Goal: Information Seeking & Learning: Understand process/instructions

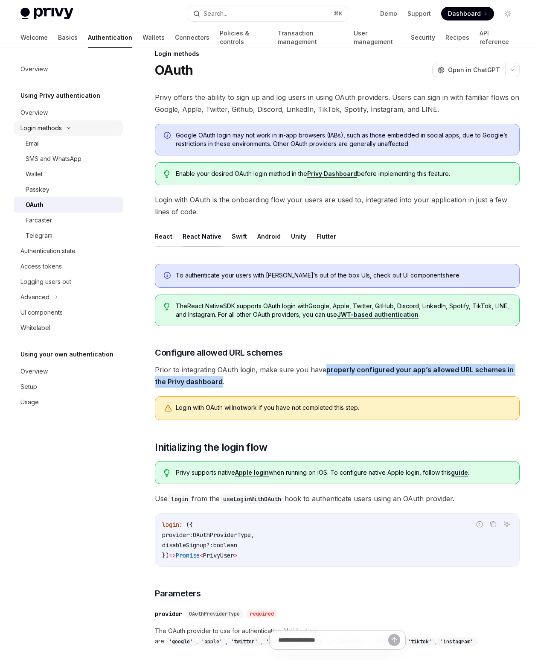
scroll to position [15, 0]
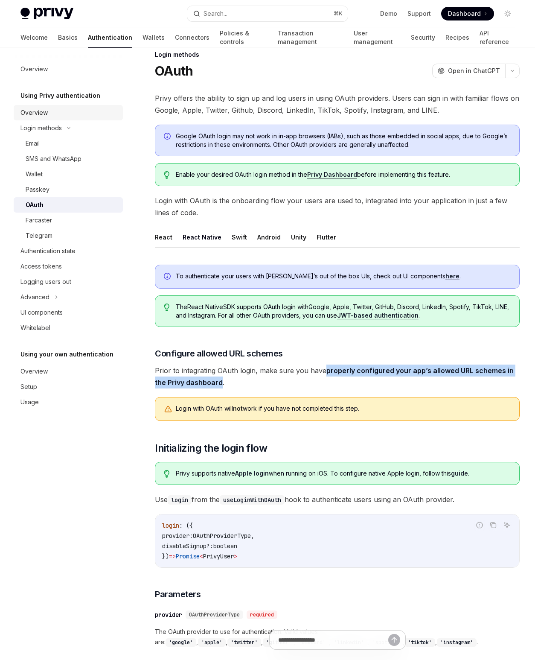
click at [35, 112] on div "Overview" at bounding box center [33, 113] width 27 height 10
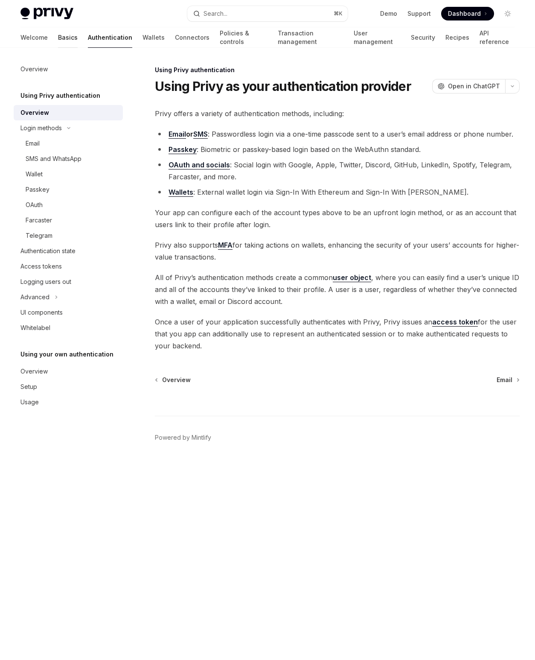
click at [58, 37] on link "Basics" at bounding box center [68, 37] width 20 height 20
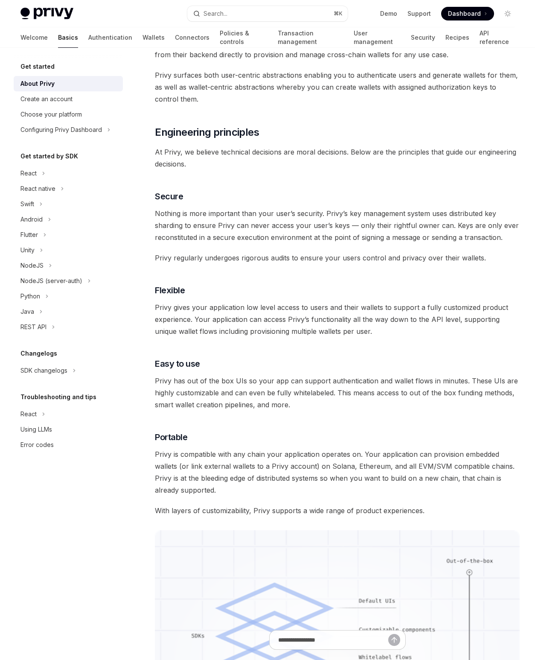
scroll to position [183, 0]
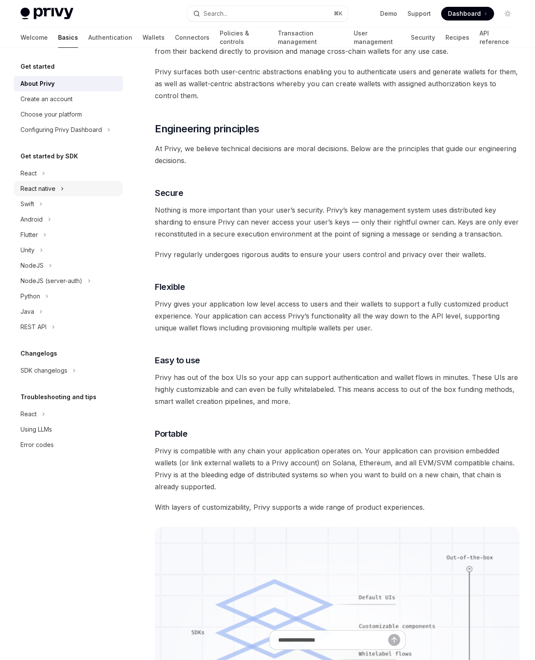
click at [35, 183] on div "React native" at bounding box center [37, 188] width 35 height 10
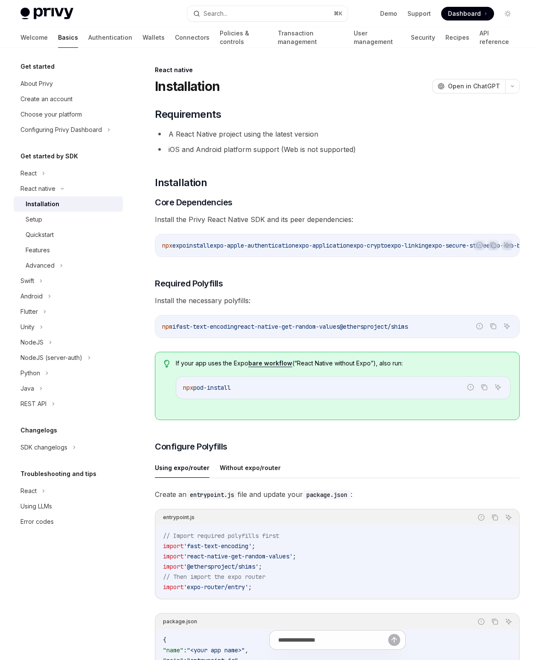
click at [43, 202] on div "Installation" at bounding box center [43, 204] width 34 height 10
type textarea "*"
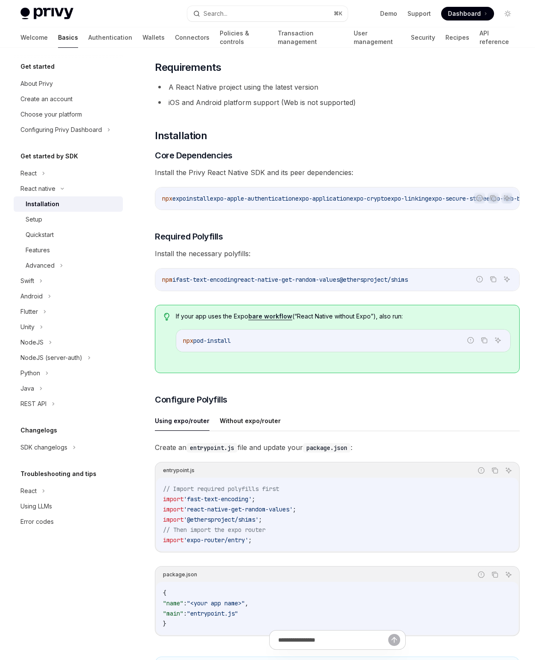
scroll to position [55, 0]
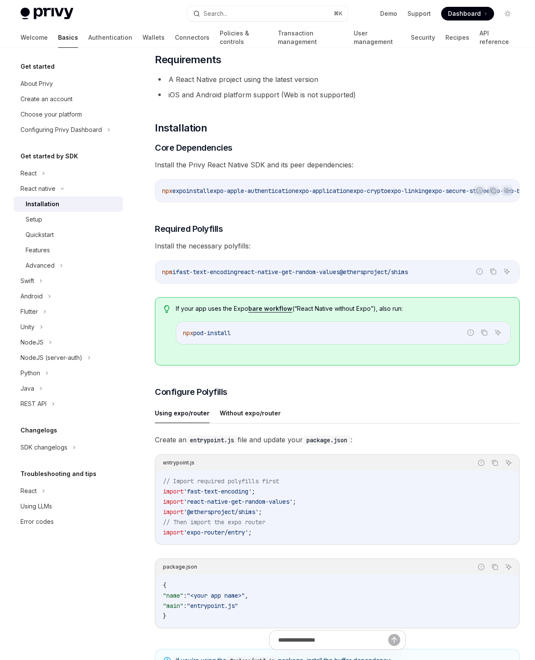
drag, startPoint x: 183, startPoint y: 276, endPoint x: 249, endPoint y: 274, distance: 65.8
click at [249, 274] on span "npm i fast-text-encoding react-native-get-random-values @ethersproject/shims" at bounding box center [285, 272] width 246 height 8
copy span "fast-text-encoding"
click at [259, 275] on span "react-native-get-random-values" at bounding box center [288, 272] width 102 height 8
drag, startPoint x: 259, startPoint y: 275, endPoint x: 338, endPoint y: 273, distance: 79.8
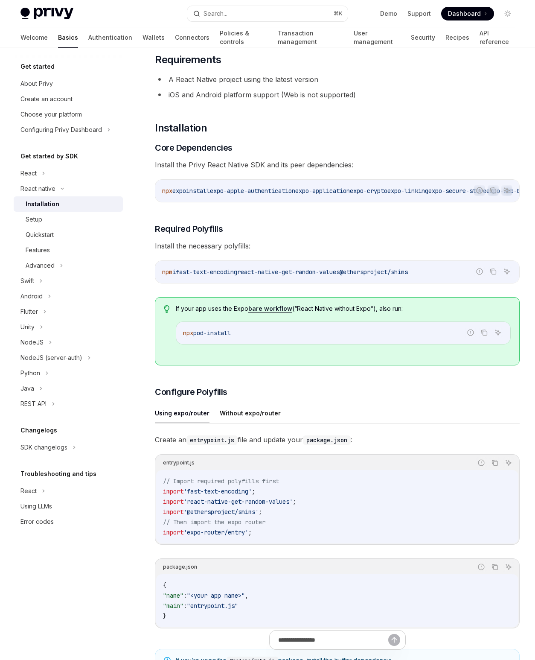
click at [338, 273] on span "react-native-get-random-values" at bounding box center [288, 272] width 102 height 8
copy span "react-native-get-random-values"
drag, startPoint x: 362, startPoint y: 274, endPoint x: 448, endPoint y: 273, distance: 85.8
click at [448, 273] on code "npm i fast-text-encoding react-native-get-random-values @ethersproject/shims" at bounding box center [337, 272] width 350 height 10
copy span "@ethersproject/shims"
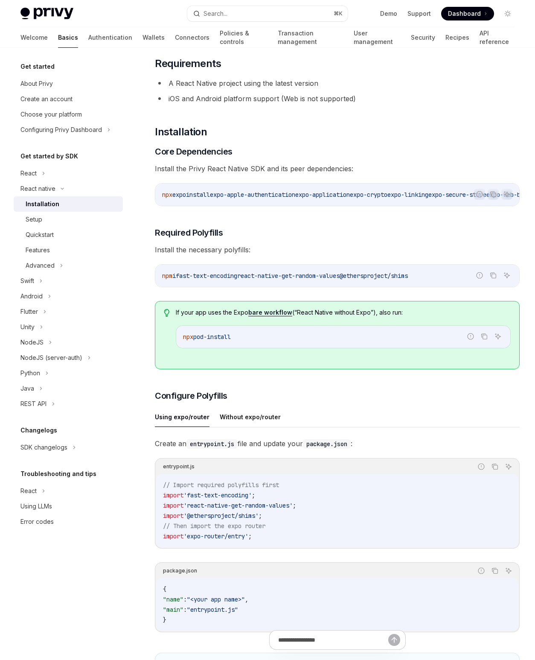
scroll to position [0, 0]
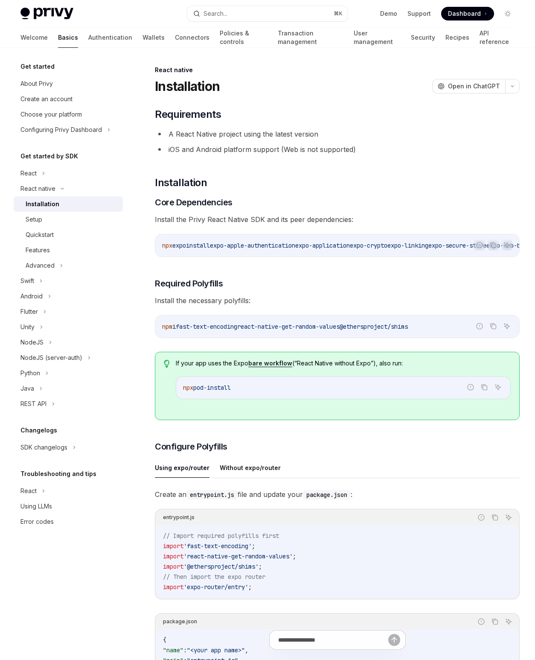
drag, startPoint x: 223, startPoint y: 246, endPoint x: 318, endPoint y: 248, distance: 95.2
click at [312, 247] on span "npx expo install expo-apple-authentication expo-application expo-crypto expo-li…" at bounding box center [500, 246] width 676 height 8
click at [495, 243] on icon "Copy the contents from the code block" at bounding box center [493, 245] width 7 height 7
click at [236, 472] on button "Without expo/router" at bounding box center [250, 467] width 61 height 20
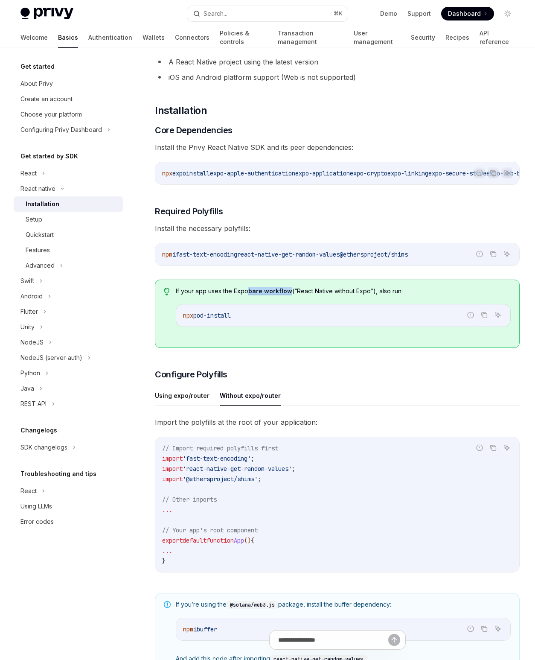
scroll to position [84, 0]
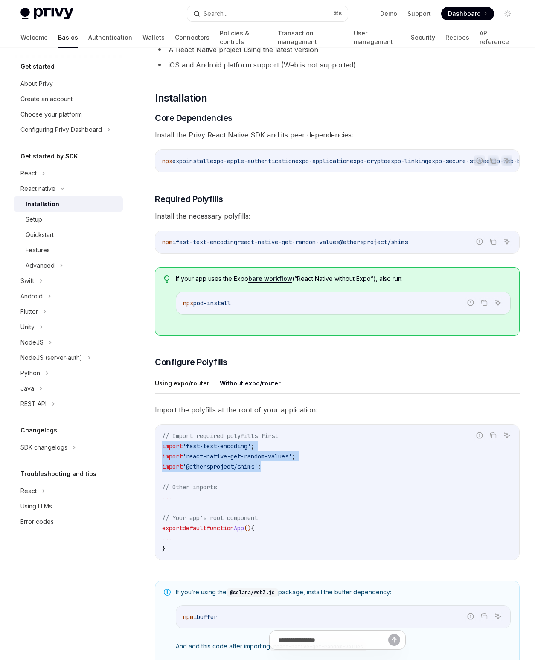
drag, startPoint x: 161, startPoint y: 449, endPoint x: 296, endPoint y: 471, distance: 136.3
click at [296, 471] on div "// Import required polyfills first import 'fast-text-encoding' ; import 'react-…" at bounding box center [337, 492] width 364 height 135
copy code "import 'fast-text-encoding' ; import 'react-native-get-random-values' ; import …"
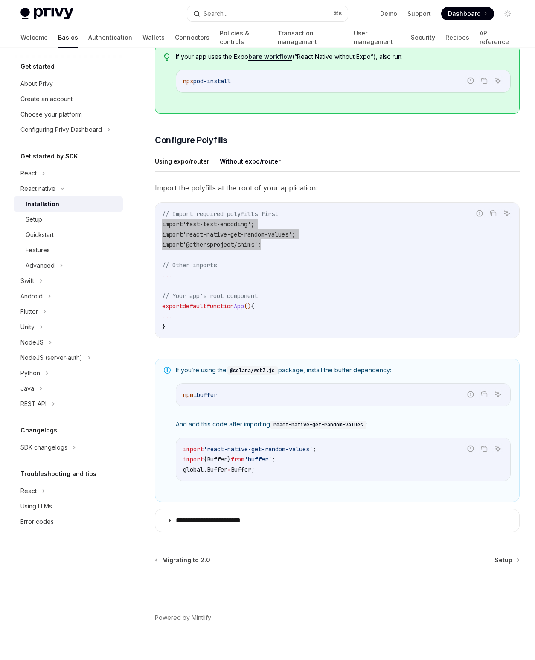
scroll to position [319, 0]
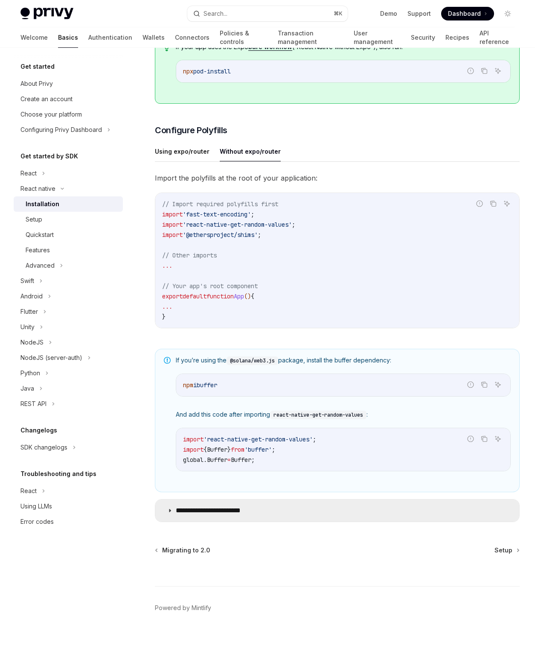
click at [223, 511] on p "**********" at bounding box center [217, 510] width 82 height 9
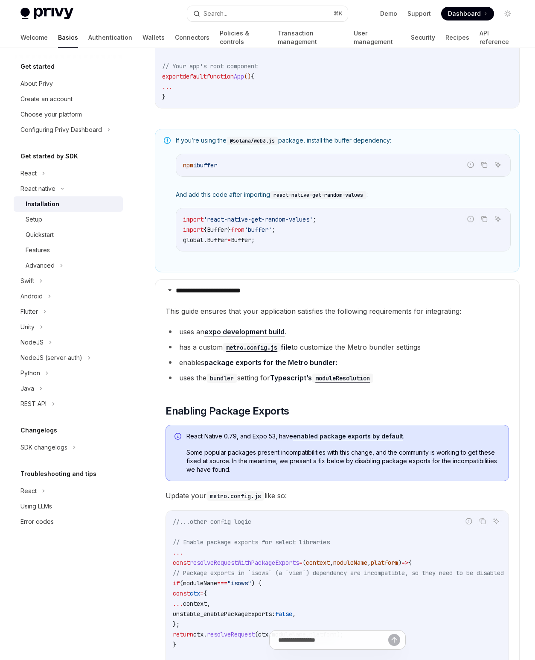
scroll to position [538, 0]
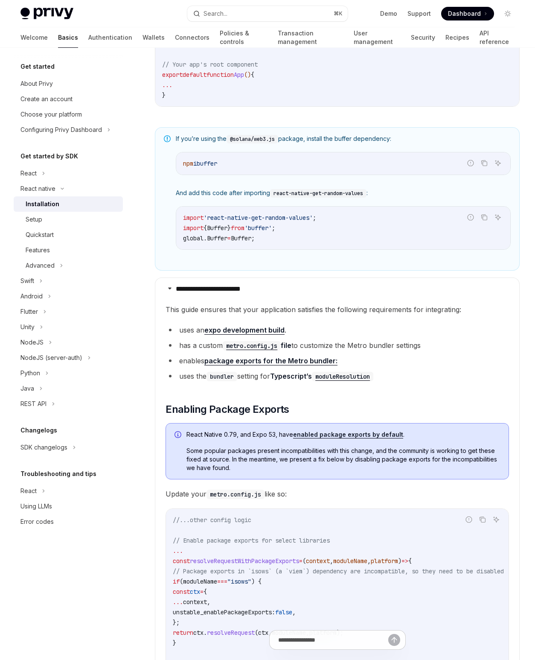
click at [184, 362] on li "enables package exports for the Metro bundler:" at bounding box center [338, 361] width 344 height 12
drag, startPoint x: 181, startPoint y: 365, endPoint x: 189, endPoint y: 364, distance: 9.0
click at [188, 365] on li "enables package exports for the Metro bundler:" at bounding box center [338, 361] width 344 height 12
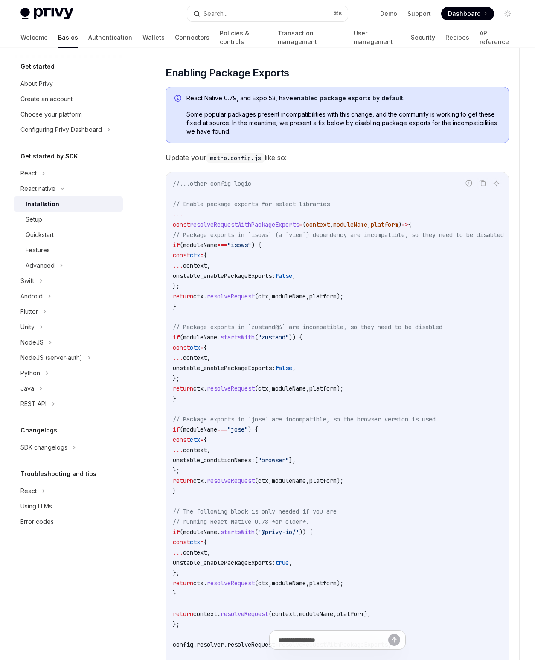
scroll to position [874, 0]
click at [183, 360] on span "..." at bounding box center [178, 357] width 10 height 8
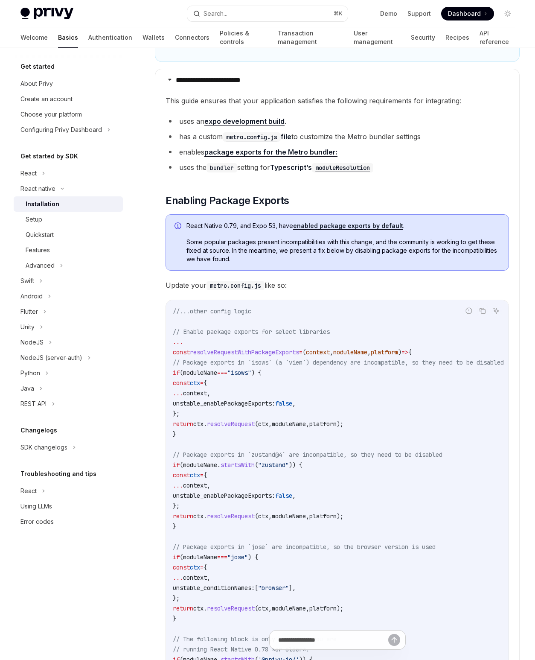
scroll to position [718, 0]
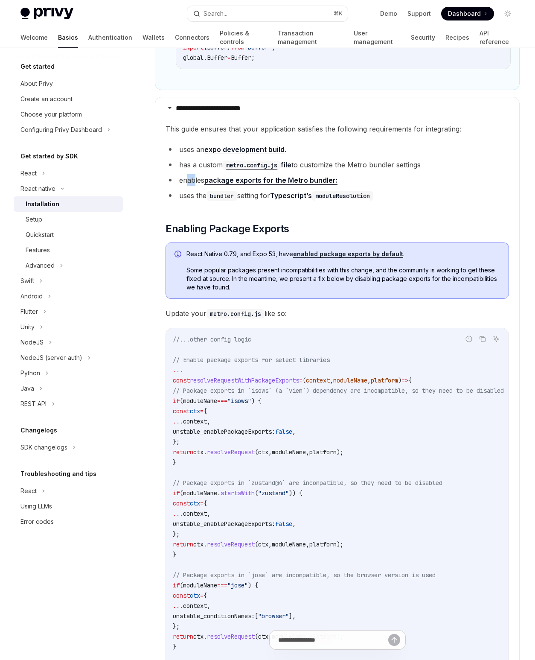
drag, startPoint x: 187, startPoint y: 182, endPoint x: 194, endPoint y: 182, distance: 6.8
click at [194, 182] on li "enables package exports for the Metro bundler:" at bounding box center [338, 180] width 344 height 12
click at [188, 183] on li "enables package exports for the Metro bundler:" at bounding box center [338, 180] width 344 height 12
click at [222, 200] on code "bundler" at bounding box center [222, 195] width 31 height 9
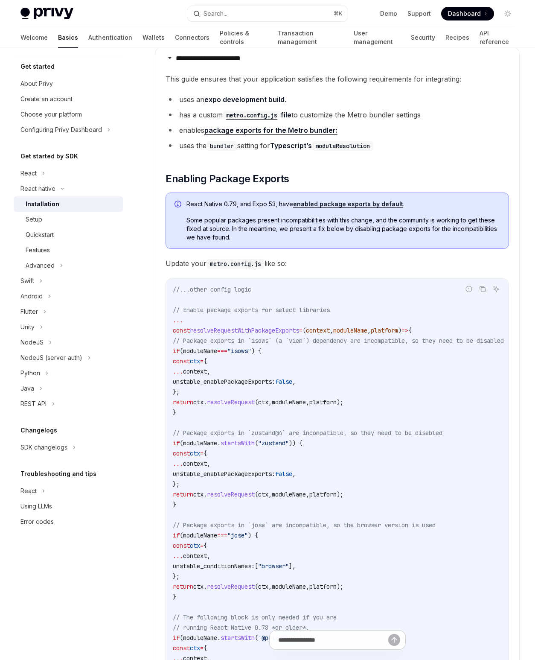
scroll to position [731, 0]
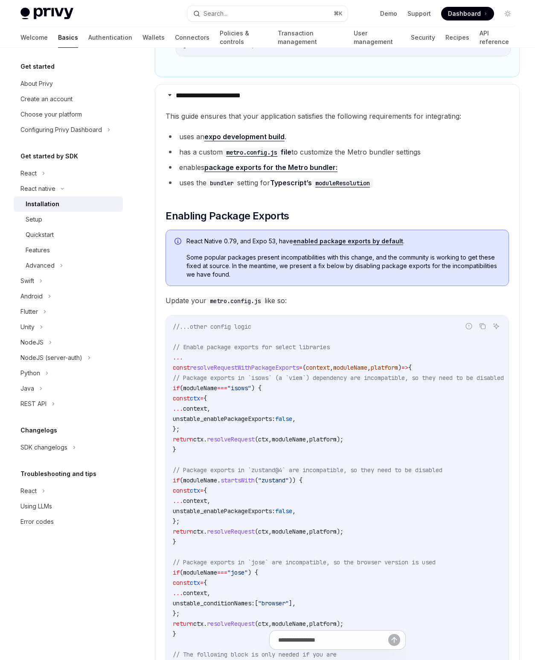
click at [250, 156] on code "metro.config.js" at bounding box center [252, 152] width 58 height 9
click at [198, 147] on ul "uses an expo development build . has a custom metro.config.js file to customize…" at bounding box center [338, 160] width 344 height 58
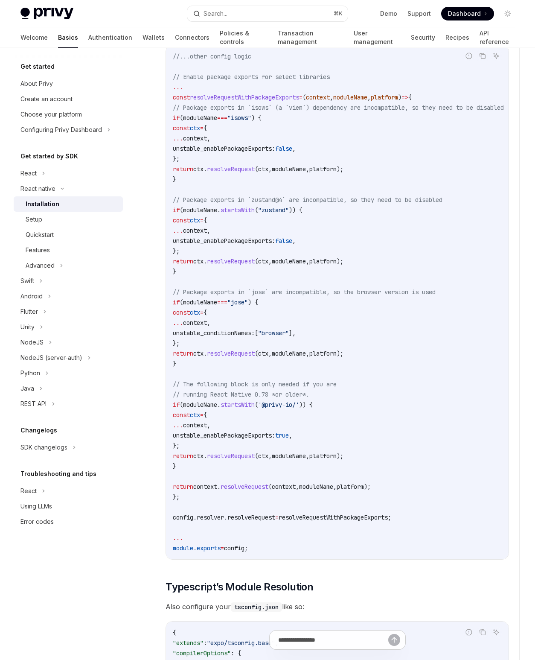
scroll to position [1005, 0]
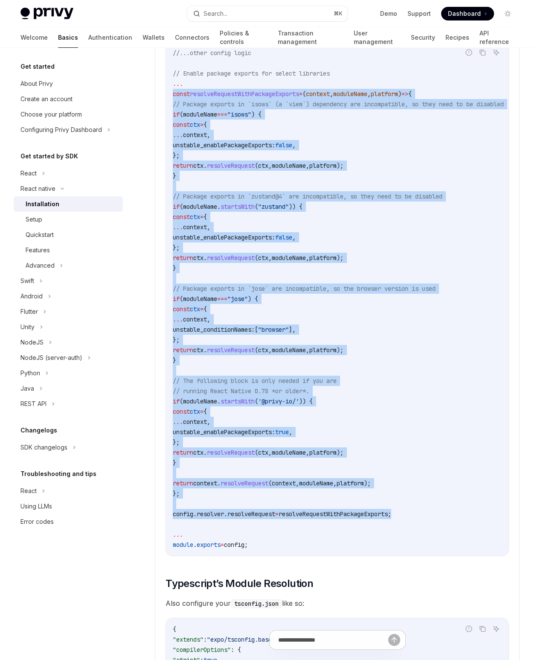
drag, startPoint x: 172, startPoint y: 95, endPoint x: 454, endPoint y: 516, distance: 507.3
click at [454, 516] on div "//...other config logic // Enable package exports for select libraries ... cons…" at bounding box center [337, 299] width 343 height 514
copy code "const resolveRequestWithPackageExports = ( context , moduleName , platform ) =>…"
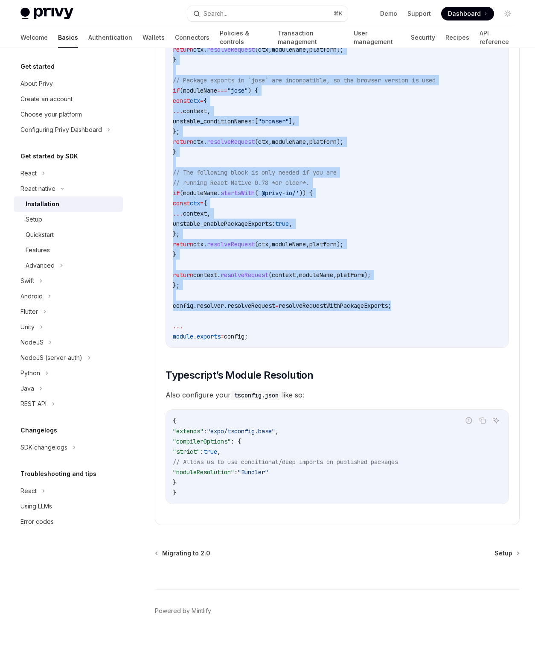
scroll to position [1222, 0]
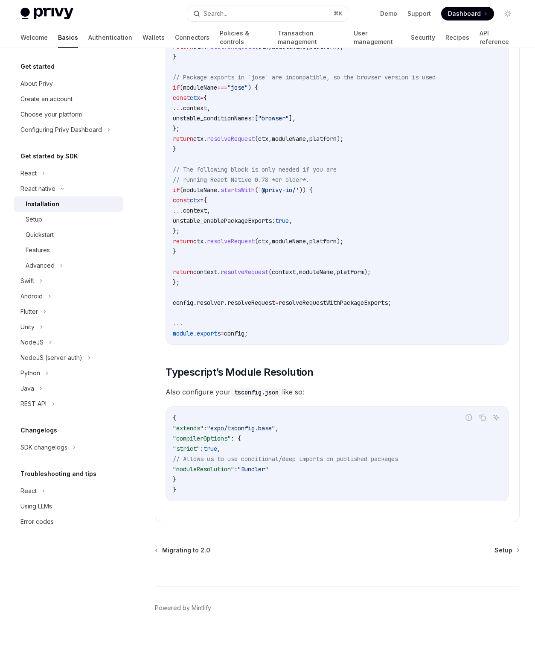
click at [200, 469] on span ""moduleResolution"" at bounding box center [203, 469] width 61 height 8
copy span "moduleResolution"
click at [38, 217] on div "Setup" at bounding box center [34, 219] width 17 height 10
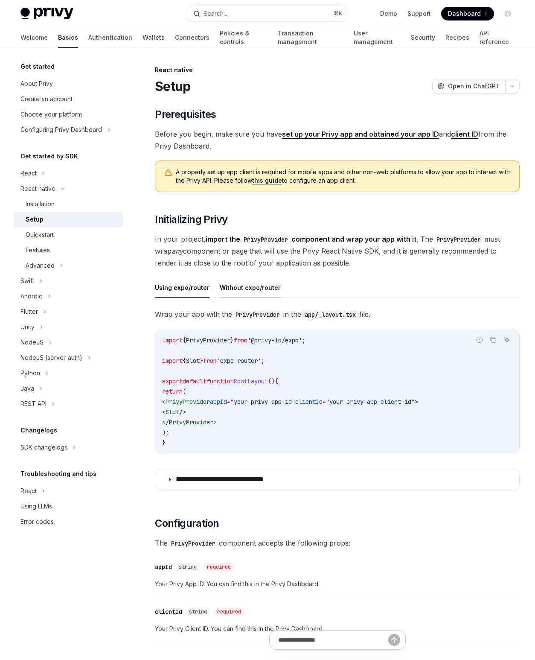
click at [241, 280] on button "Without expo/router" at bounding box center [250, 287] width 61 height 20
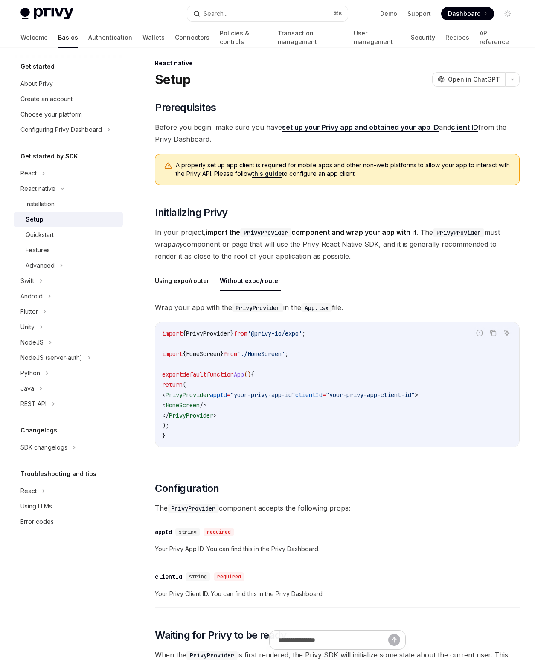
scroll to position [8, 0]
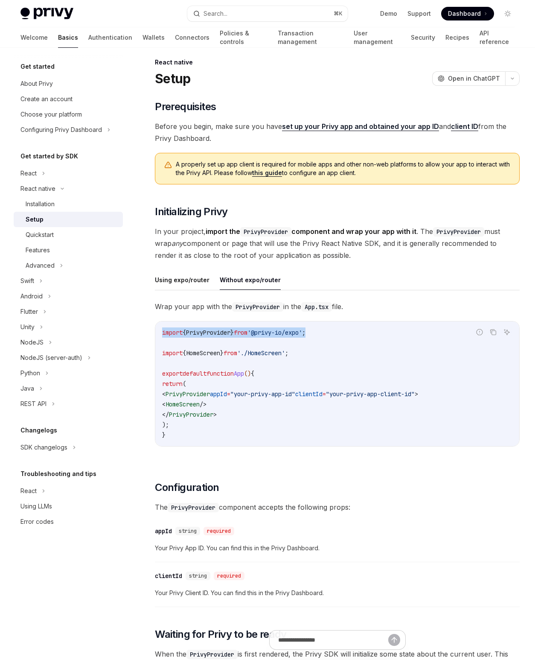
drag, startPoint x: 160, startPoint y: 332, endPoint x: 336, endPoint y: 331, distance: 175.8
click at [336, 331] on div "import { PrivyProvider } from '@privy-io/expo' ; import { HomeScreen } from './…" at bounding box center [337, 383] width 364 height 125
copy span "import { PrivyProvider } from '@privy-io/expo' ;"
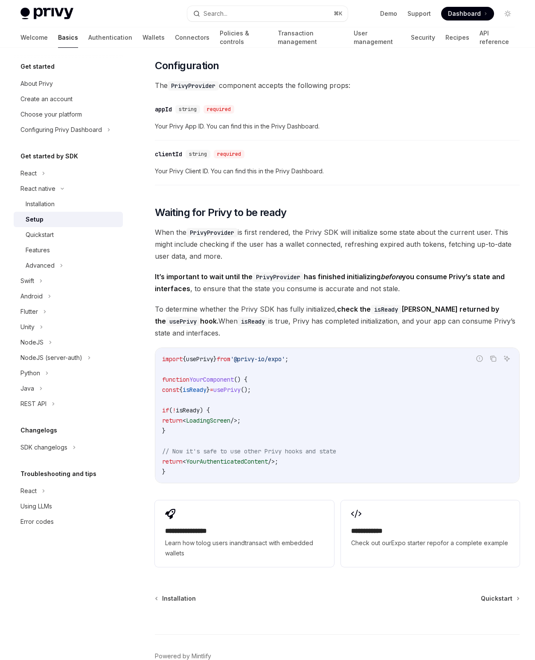
scroll to position [446, 0]
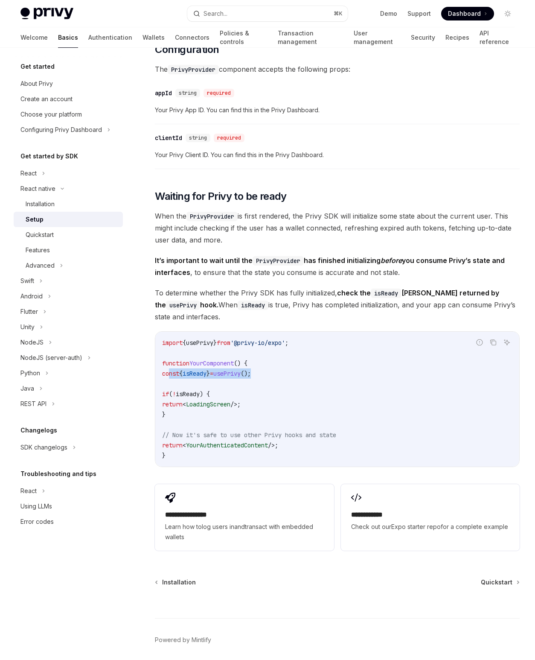
drag, startPoint x: 170, startPoint y: 374, endPoint x: 278, endPoint y: 375, distance: 108.0
click at [278, 375] on code "import { usePrivy } from '@privy-io/expo' ; function YourComponent () { const {…" at bounding box center [337, 399] width 350 height 123
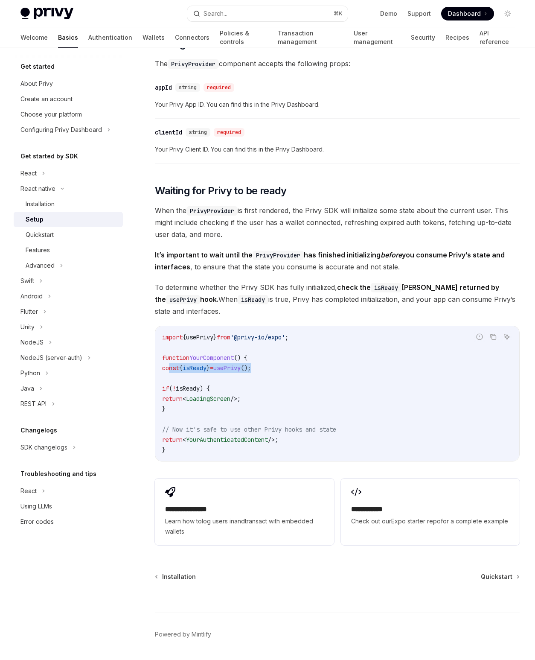
copy span "const { isReady } = usePrivy ();"
click at [32, 296] on div "Android" at bounding box center [31, 296] width 22 height 10
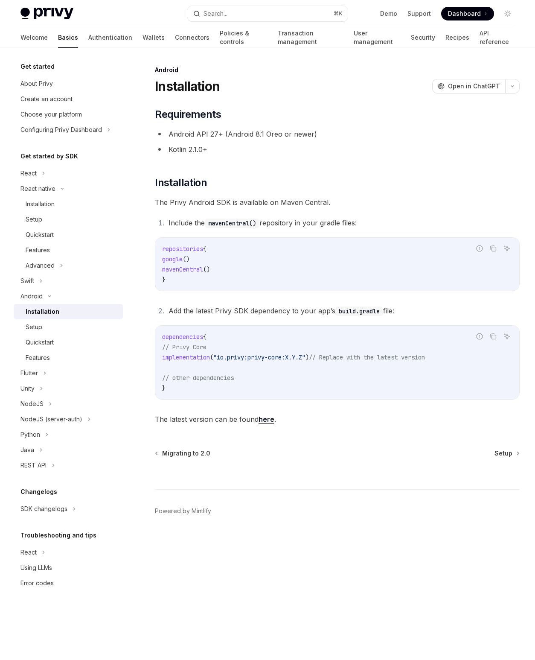
click at [44, 15] on img at bounding box center [46, 14] width 53 height 12
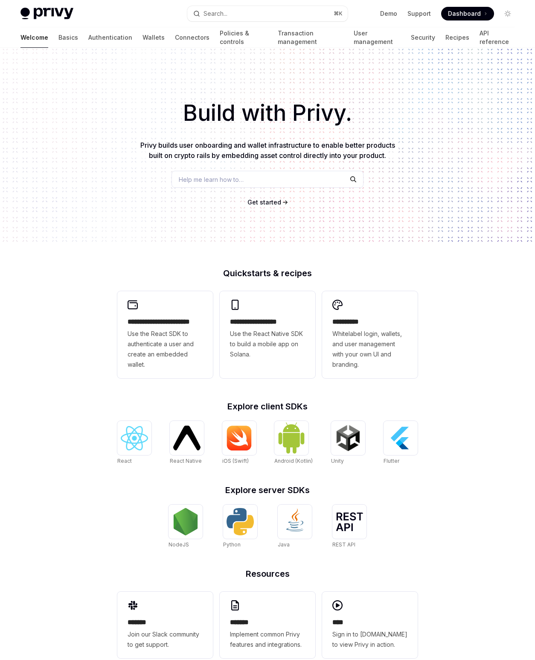
type textarea "*"
click at [190, 113] on h1 "Build with Privy." at bounding box center [268, 112] width 508 height 33
drag, startPoint x: 190, startPoint y: 113, endPoint x: 301, endPoint y: 123, distance: 111.4
click at [190, 113] on h1 "Build with Privy." at bounding box center [268, 112] width 508 height 33
click at [318, 124] on h1 "Build with Privy." at bounding box center [268, 112] width 508 height 33
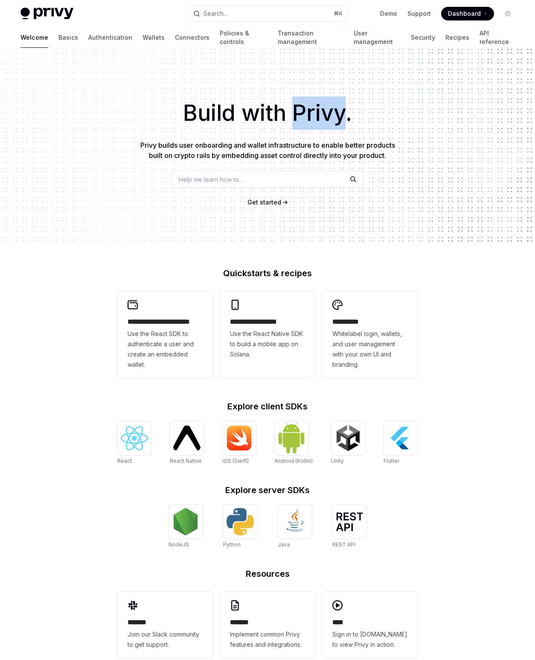
click at [318, 124] on h1 "Build with Privy." at bounding box center [268, 112] width 508 height 33
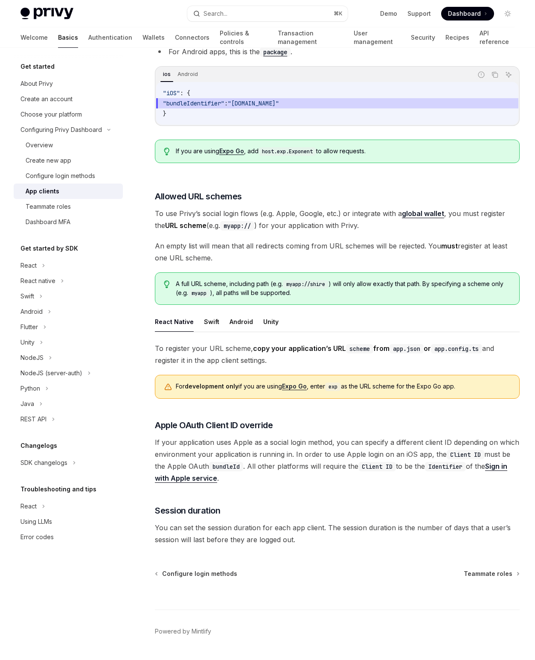
scroll to position [323, 0]
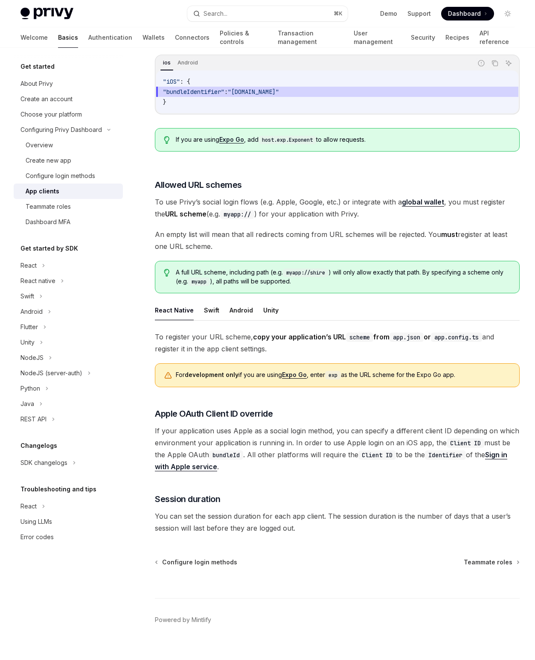
click at [198, 336] on span "To register your URL scheme, copy your application’s URL scheme from app.json o…" at bounding box center [337, 343] width 365 height 24
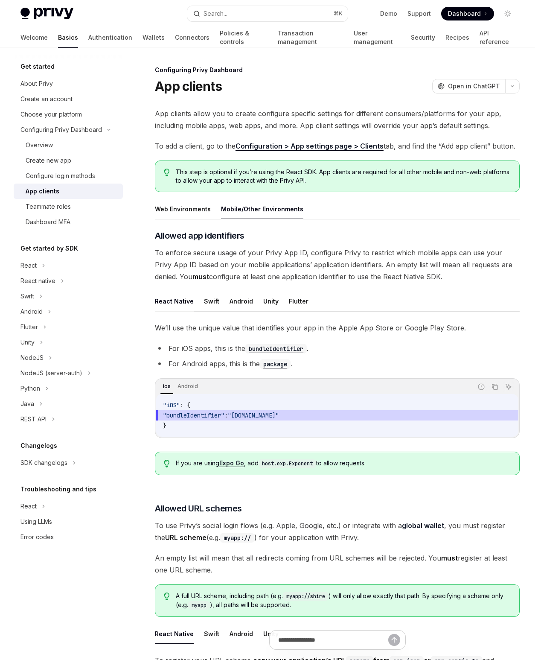
click at [36, 70] on h5 "Get started" at bounding box center [37, 66] width 34 height 10
click at [32, 84] on div "About Privy" at bounding box center [36, 84] width 32 height 10
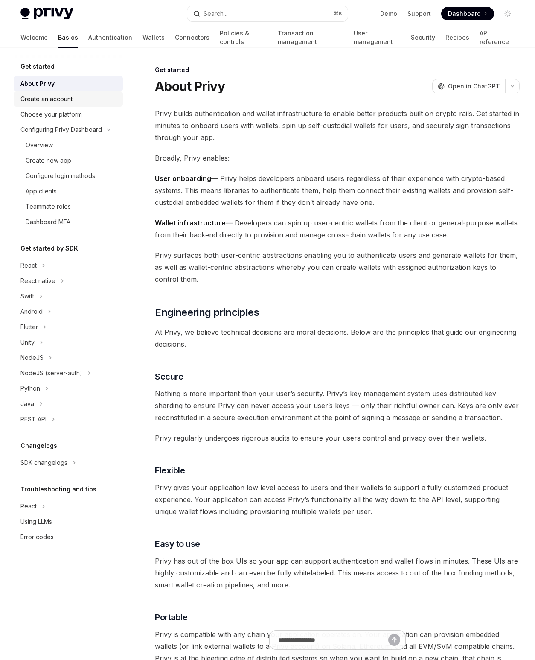
click at [60, 100] on div "Create an account" at bounding box center [46, 99] width 52 height 10
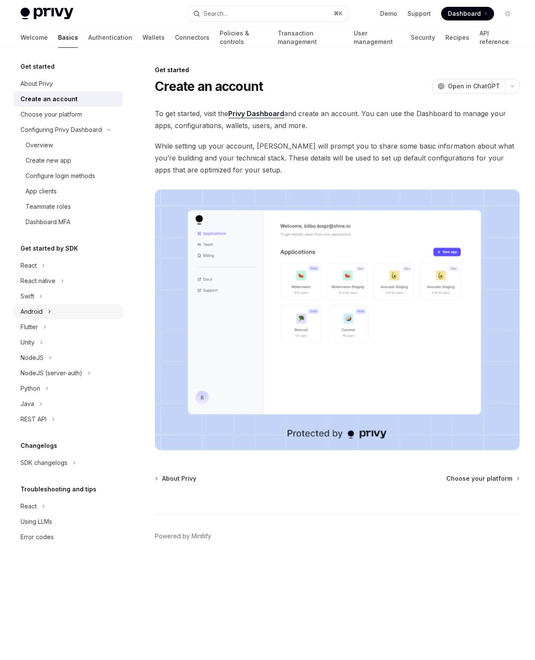
click at [34, 308] on div "Android" at bounding box center [31, 311] width 22 height 10
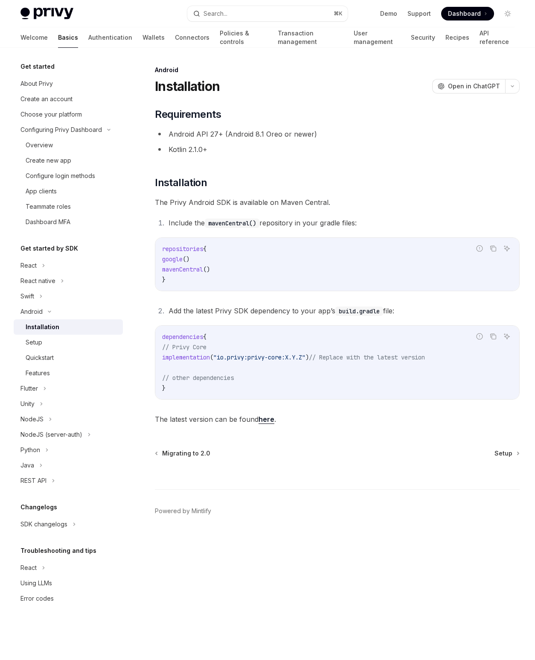
click at [38, 327] on div "Installation" at bounding box center [43, 327] width 34 height 10
click at [46, 339] on div "Setup" at bounding box center [72, 342] width 92 height 10
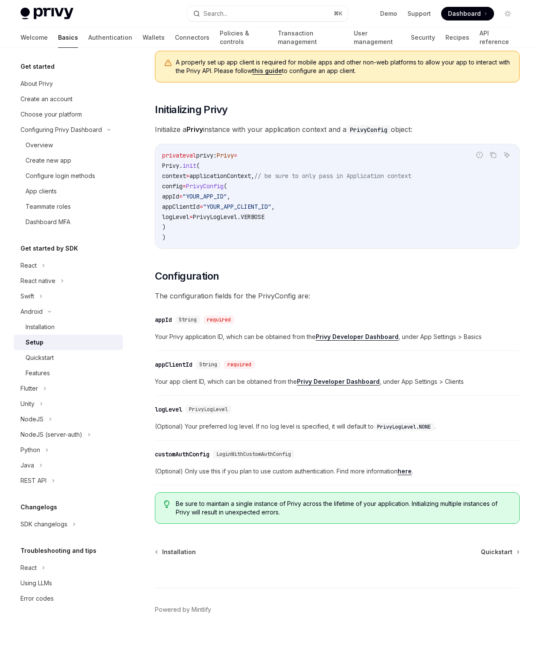
scroll to position [111, 0]
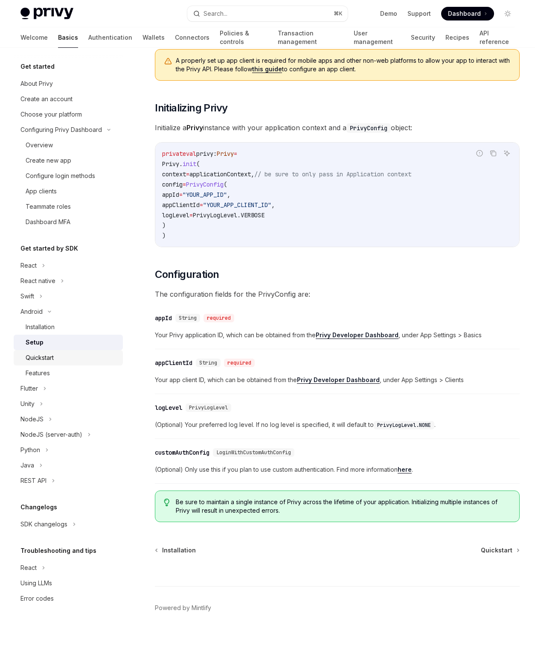
click at [43, 357] on div "Quickstart" at bounding box center [40, 357] width 28 height 10
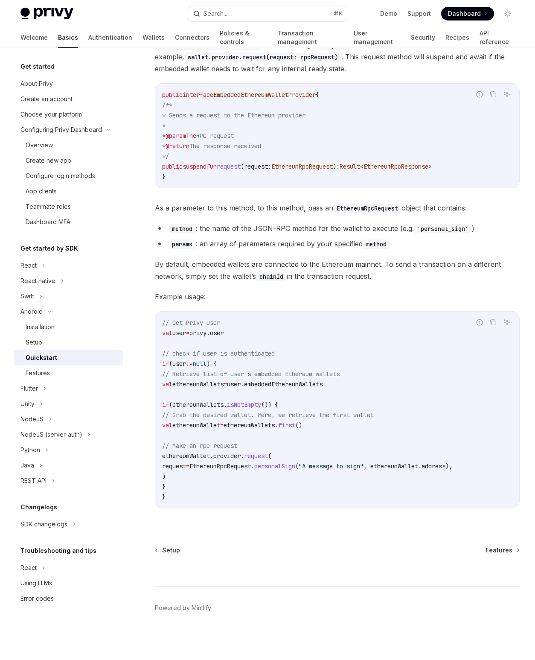
scroll to position [1669, 0]
click at [37, 370] on div "Features" at bounding box center [38, 373] width 24 height 10
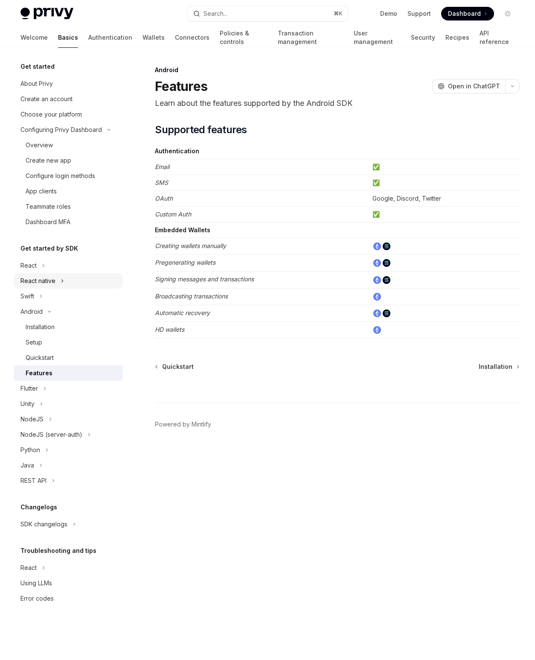
click at [45, 283] on div "React native" at bounding box center [37, 281] width 35 height 10
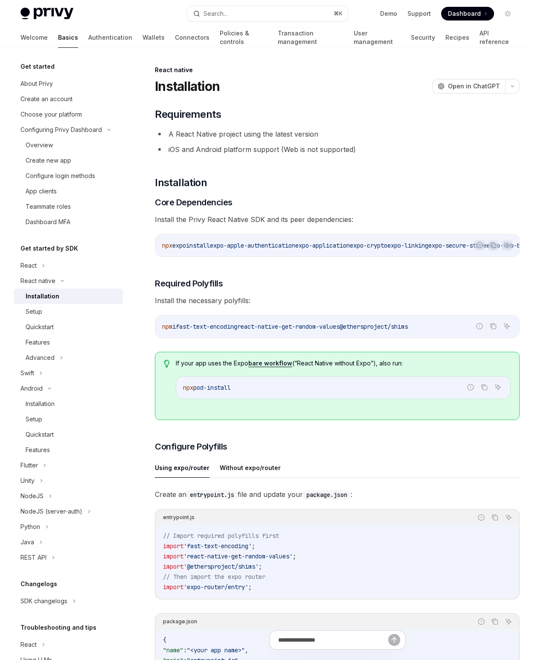
click at [272, 367] on link "bare workflow" at bounding box center [270, 363] width 44 height 8
click at [261, 246] on span "react-native-passkeys" at bounding box center [238, 246] width 72 height 8
drag, startPoint x: 261, startPoint y: 246, endPoint x: 309, endPoint y: 247, distance: 47.8
click at [274, 247] on span "react-native-passkeys" at bounding box center [238, 246] width 72 height 8
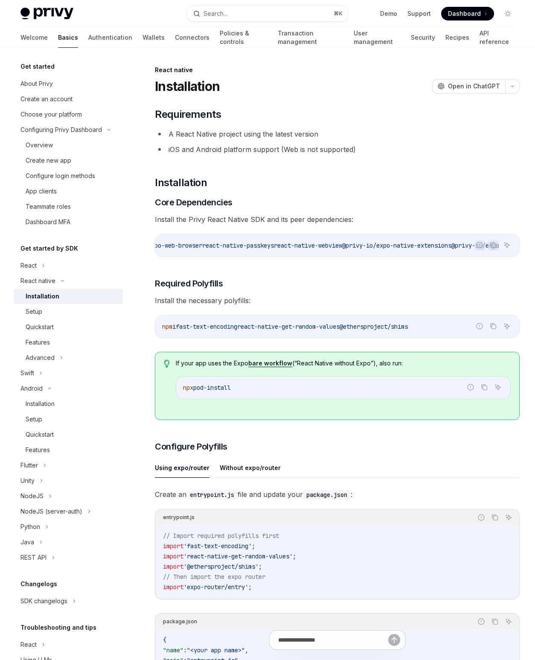
copy span "react-native-passkeys"
drag, startPoint x: 329, startPoint y: 245, endPoint x: 440, endPoint y: 246, distance: 110.5
click at [440, 246] on span "@privy-io/expo-native-extensions" at bounding box center [396, 246] width 109 height 8
copy span "@privy-io/expo-native-extension"
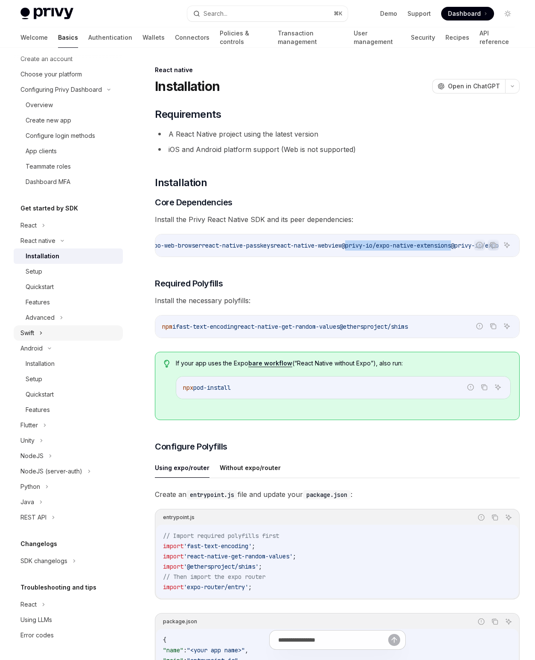
scroll to position [40, 0]
click at [49, 359] on div "Installation" at bounding box center [40, 364] width 29 height 10
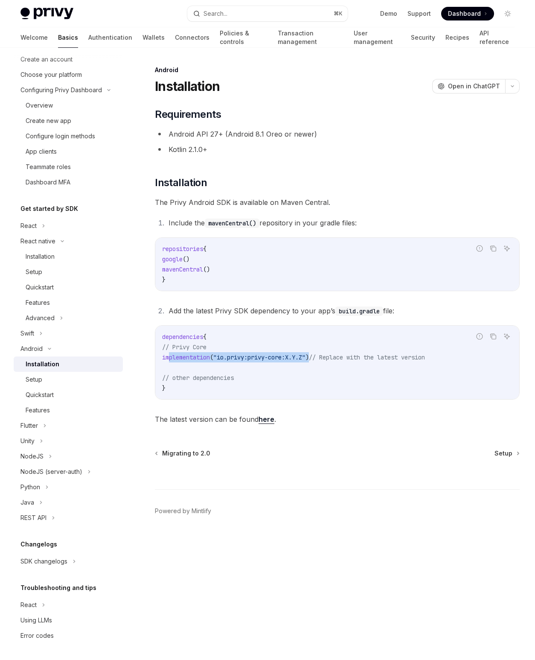
drag, startPoint x: 168, startPoint y: 357, endPoint x: 324, endPoint y: 353, distance: 155.8
click at [324, 353] on span "implementation ( "io.privy:privy-core:X.Y.Z" ) // Replace with the latest versi…" at bounding box center [293, 357] width 263 height 8
copy span "implementation ( "io.privy:privy-core:X.Y.Z" )"
click at [391, 14] on link "Demo" at bounding box center [388, 13] width 17 height 9
click at [43, 382] on div "Setup" at bounding box center [72, 379] width 92 height 10
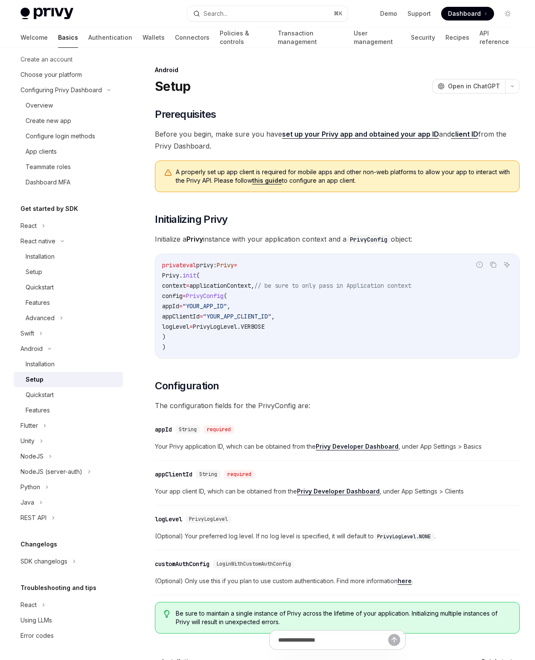
drag, startPoint x: 161, startPoint y: 264, endPoint x: 183, endPoint y: 343, distance: 81.7
click at [178, 346] on div "private val privy: Privy = Privy. init ( context = applicationContext, // be su…" at bounding box center [337, 306] width 364 height 104
copy code "private val privy: Privy = Privy. init ( context = applicationContext, // be su…"
click at [183, 343] on code "private val privy: Privy = Privy. init ( context = applicationContext, // be su…" at bounding box center [337, 306] width 350 height 92
drag, startPoint x: 162, startPoint y: 266, endPoint x: 181, endPoint y: 357, distance: 92.4
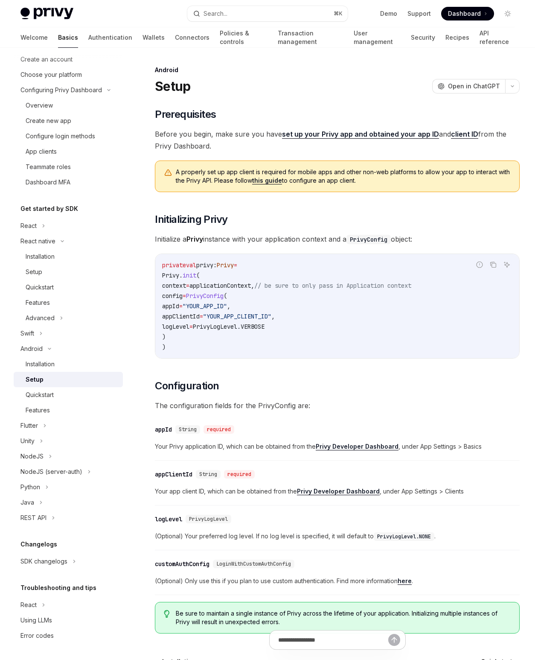
click at [181, 357] on div "private val privy: Privy = Privy. init ( context = applicationContext, // be su…" at bounding box center [337, 306] width 364 height 104
copy code "private val privy: Privy = Privy. init ( context = applicationContext, // be su…"
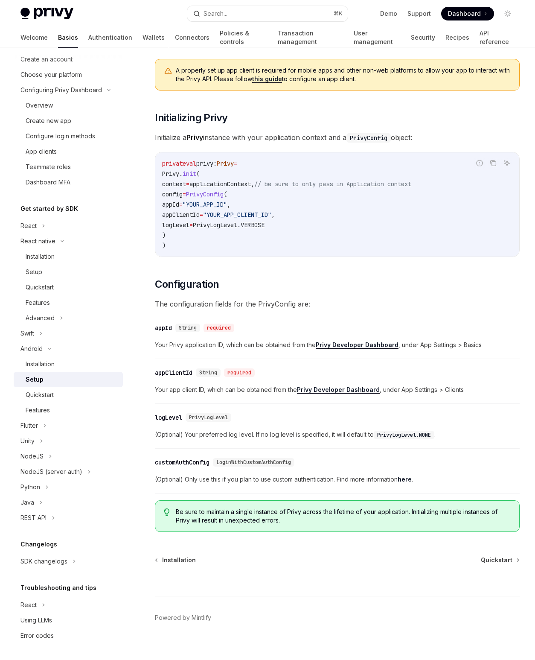
scroll to position [111, 0]
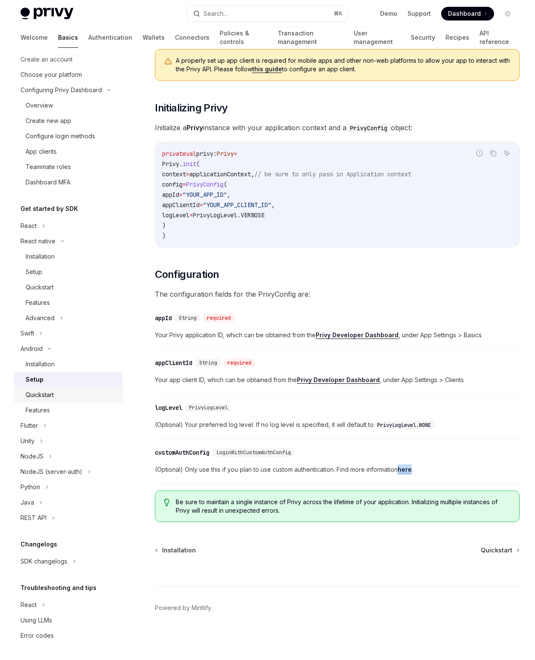
click at [48, 392] on div "Quickstart" at bounding box center [40, 395] width 28 height 10
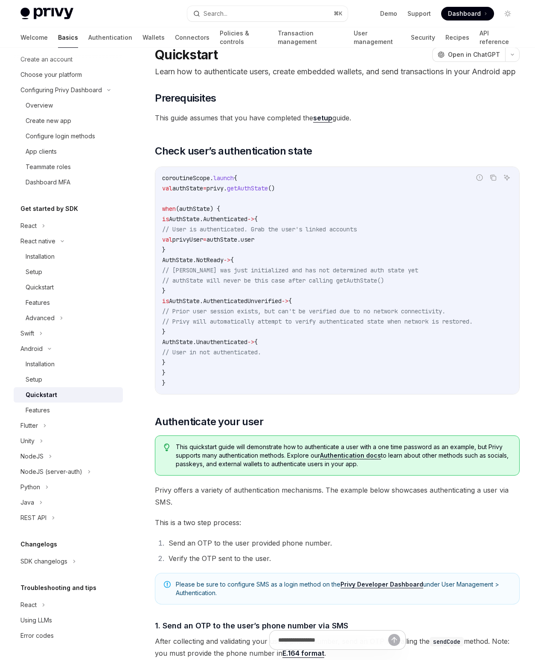
scroll to position [26, 0]
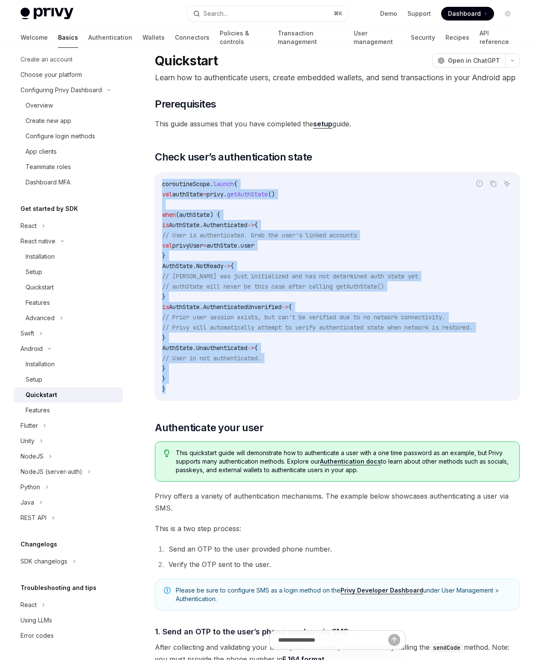
drag, startPoint x: 162, startPoint y: 196, endPoint x: 186, endPoint y: 396, distance: 201.7
click at [186, 396] on div "coroutineScope. launch { val authState = privy. getAuthState () when (authState…" at bounding box center [337, 286] width 364 height 227
copy code "coroutineScope. launch { val authState = privy. getAuthState () when (authState…"
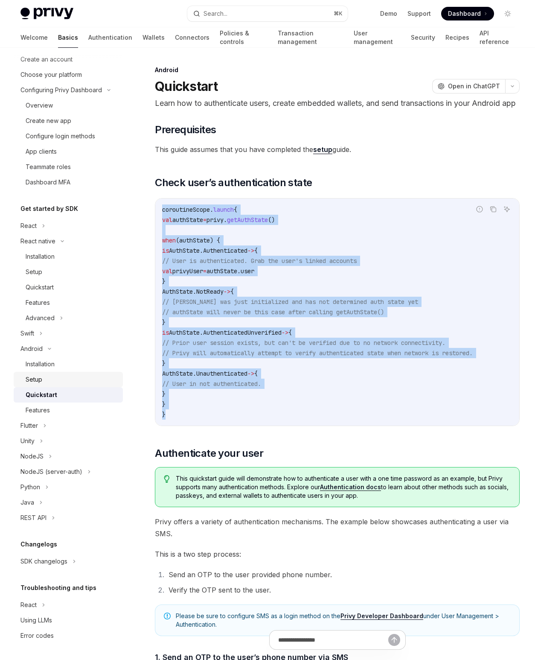
click at [48, 379] on div "Setup" at bounding box center [72, 379] width 92 height 10
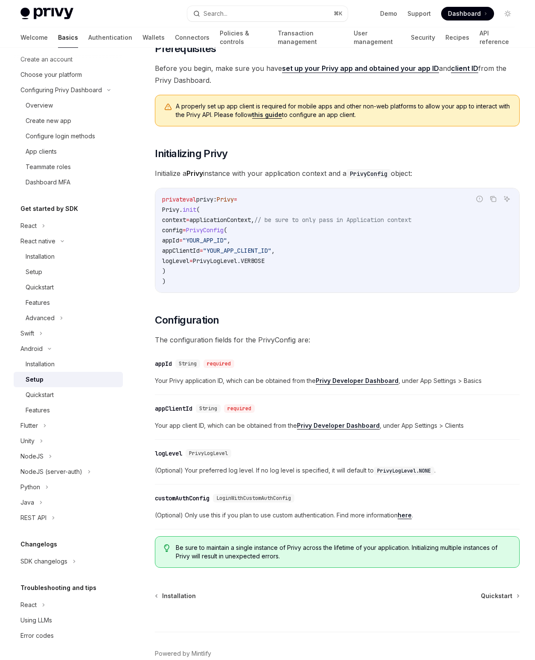
scroll to position [111, 0]
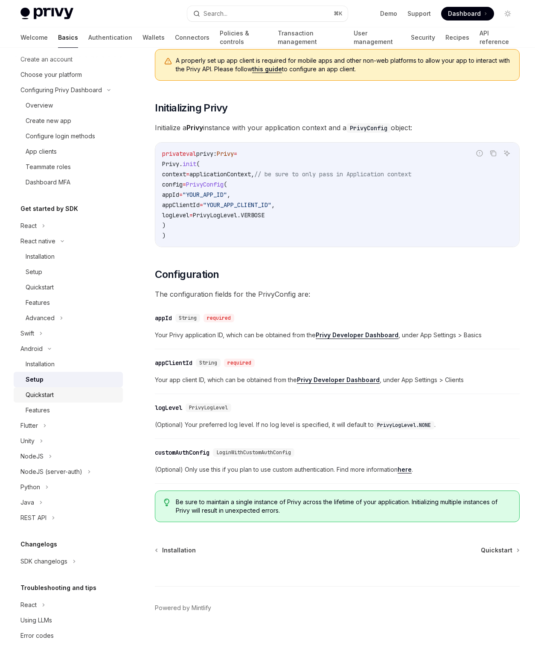
click at [45, 391] on div "Quickstart" at bounding box center [40, 395] width 28 height 10
type textarea "*"
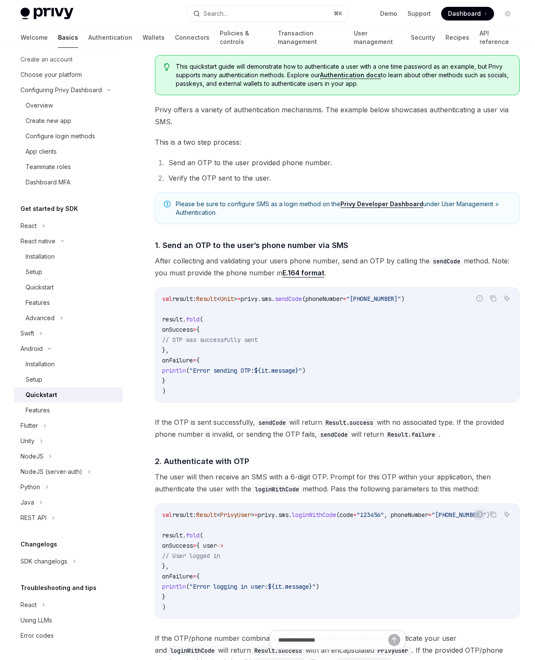
scroll to position [412, 0]
click at [267, 302] on span "privy.sms." at bounding box center [258, 298] width 34 height 8
copy span "privy"
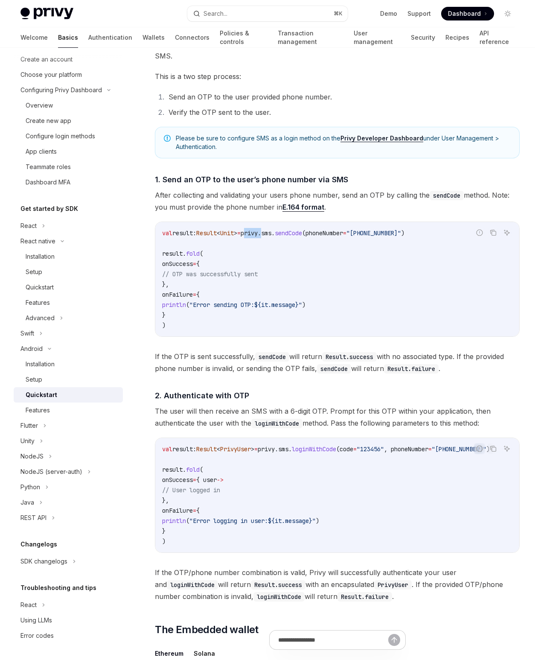
scroll to position [443, 0]
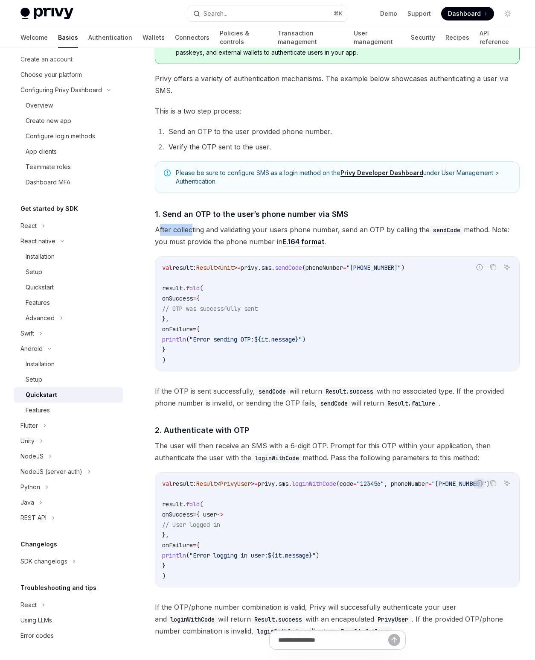
drag, startPoint x: 157, startPoint y: 245, endPoint x: 192, endPoint y: 245, distance: 35.0
click at [192, 245] on span "After collecting and validating your users phone number, send an OTP by calling…" at bounding box center [337, 236] width 365 height 24
click at [164, 271] on span "val" at bounding box center [167, 268] width 10 height 8
drag, startPoint x: 164, startPoint y: 282, endPoint x: 213, endPoint y: 282, distance: 48.7
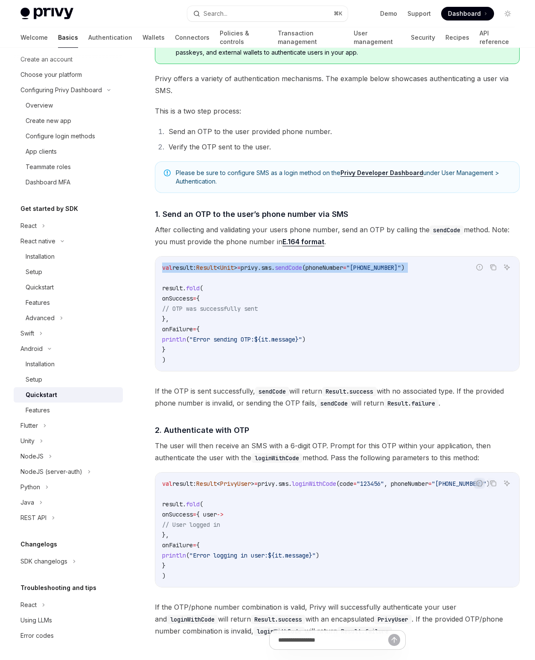
click at [215, 271] on span "val result: Result < Unit > = privy.sms. sendCode (phoneNumber = "+14155552671"…" at bounding box center [283, 268] width 242 height 8
click at [183, 271] on span "result:" at bounding box center [184, 268] width 24 height 8
drag, startPoint x: 162, startPoint y: 285, endPoint x: 247, endPoint y: 280, distance: 85.1
click at [247, 271] on span "val result: Result < Unit > = privy.sms. sendCode (phoneNumber = "+14155552671"…" at bounding box center [283, 268] width 242 height 8
copy span "val result: Result < Unit >"
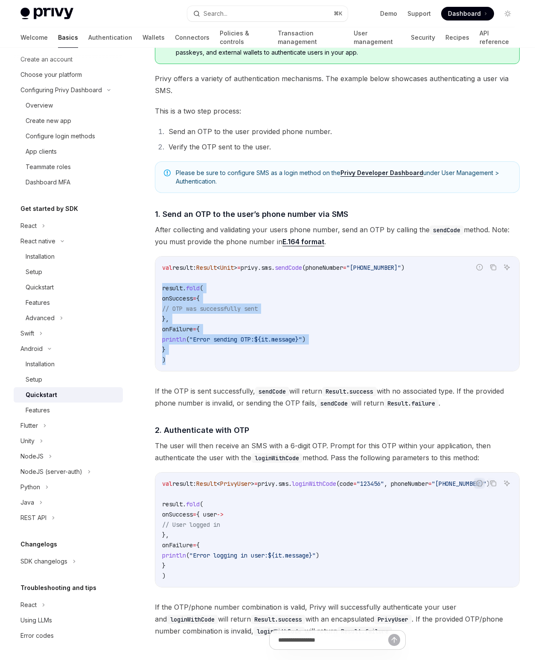
drag, startPoint x: 162, startPoint y: 303, endPoint x: 178, endPoint y: 377, distance: 76.4
click at [178, 365] on code "val result: Result < Unit > = privy.sms. sendCode (phoneNumber = "+14155552671"…" at bounding box center [337, 313] width 350 height 102
copy code "result. fold ( onSuccess = { // OTP was successfully sent }, onFailure = { prin…"
